Goal: Task Accomplishment & Management: Manage account settings

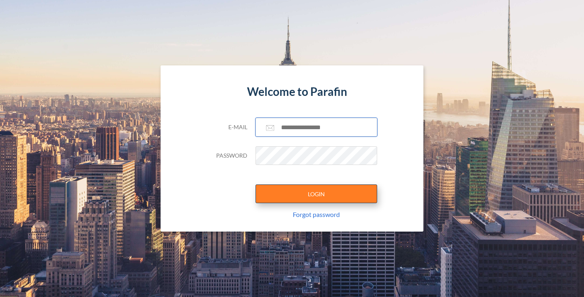
type input "**********"
click at [352, 195] on button "LOGIN" at bounding box center [317, 193] width 122 height 19
